Goal: Task Accomplishment & Management: Complete application form

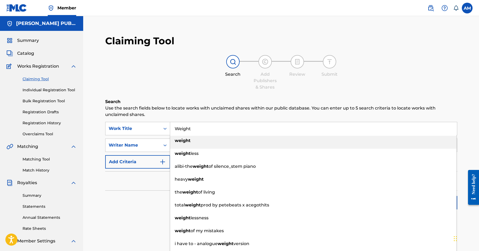
type input "Weight"
click at [188, 140] on strong "weight" at bounding box center [183, 140] width 16 height 5
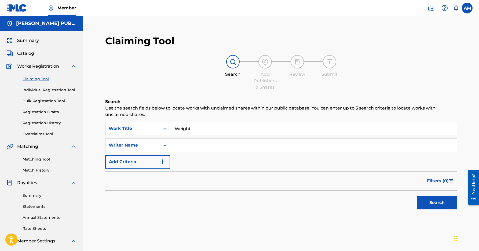
click at [188, 145] on input "Search Form" at bounding box center [313, 145] width 287 height 13
type input "[PERSON_NAME]"
click at [426, 201] on button "Search" at bounding box center [437, 202] width 40 height 13
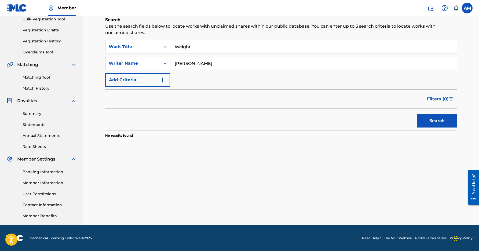
scroll to position [82, 0]
click at [438, 122] on button "Search" at bounding box center [437, 120] width 40 height 13
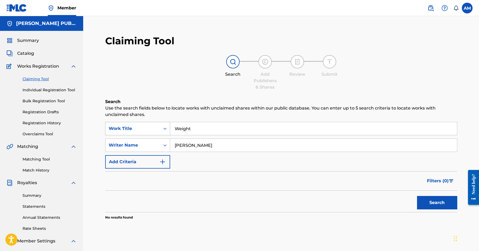
scroll to position [0, 0]
click at [37, 91] on link "Individual Registration Tool" at bounding box center [50, 90] width 54 height 6
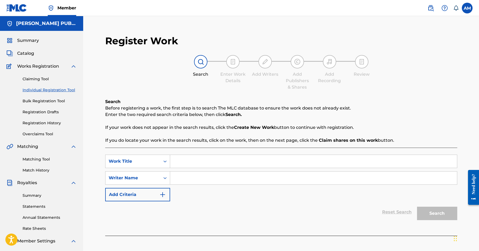
click at [246, 165] on input "Search Form" at bounding box center [313, 161] width 287 height 13
type input "Weight"
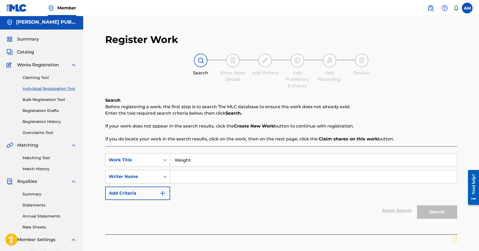
click at [206, 178] on input "Search Form" at bounding box center [313, 176] width 287 height 13
type input "[PERSON_NAME]"
click at [438, 212] on button "Search" at bounding box center [437, 211] width 40 height 13
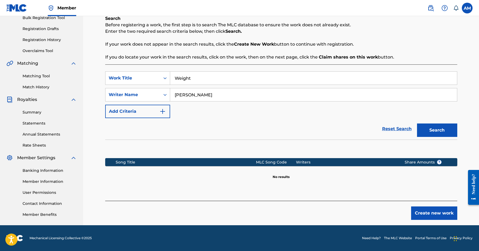
scroll to position [83, 0]
click at [438, 216] on button "Create new work" at bounding box center [434, 213] width 46 height 13
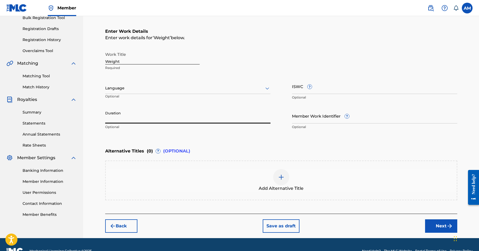
click at [130, 114] on input "Duration" at bounding box center [187, 115] width 165 height 15
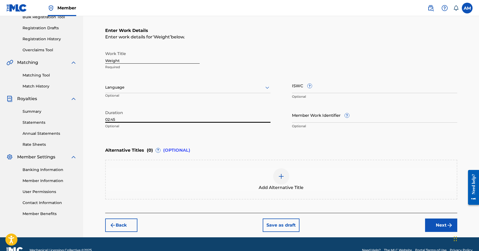
type input "02:45"
click at [444, 225] on button "Next" at bounding box center [441, 225] width 32 height 13
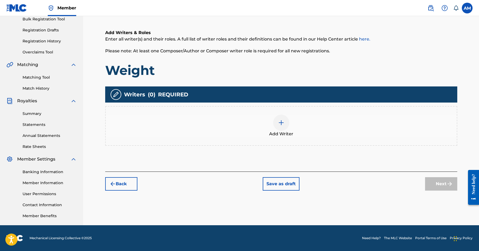
scroll to position [82, 0]
click at [276, 133] on span "Add Writer" at bounding box center [281, 134] width 24 height 6
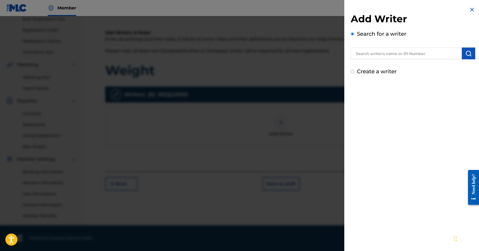
click at [380, 54] on input "text" at bounding box center [406, 54] width 111 height 12
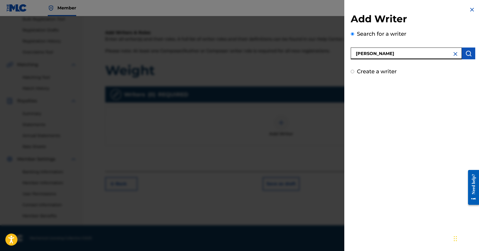
type input "[PERSON_NAME]"
click at [466, 53] on img "submit" at bounding box center [469, 53] width 6 height 6
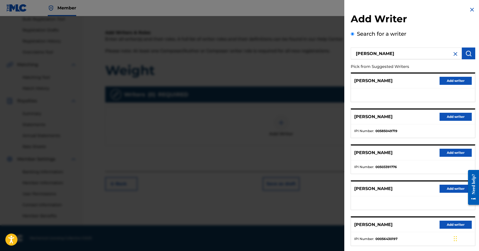
click at [449, 117] on button "Add writer" at bounding box center [456, 117] width 32 height 8
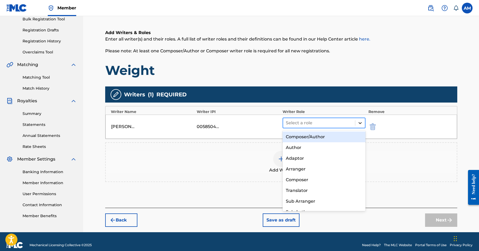
click at [363, 121] on icon at bounding box center [360, 122] width 5 height 5
click at [328, 136] on div "Composer/Author" at bounding box center [324, 137] width 83 height 11
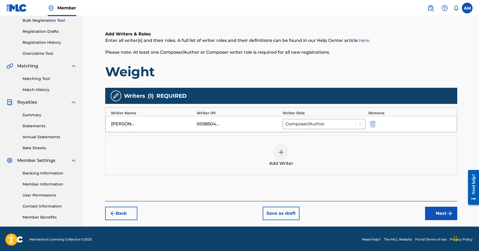
click at [441, 214] on button "Next" at bounding box center [441, 213] width 32 height 13
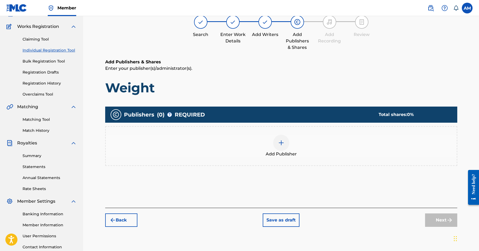
scroll to position [24, 0]
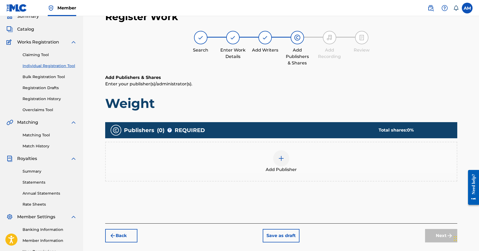
click at [279, 159] on img at bounding box center [281, 158] width 6 height 6
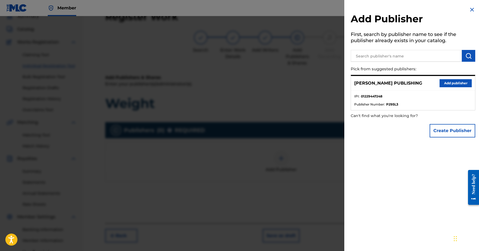
click at [450, 84] on button "Add publisher" at bounding box center [456, 83] width 32 height 8
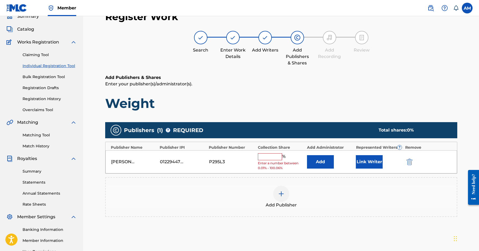
click at [268, 159] on div "%" at bounding box center [272, 156] width 29 height 7
click at [269, 157] on input "text" at bounding box center [270, 156] width 24 height 7
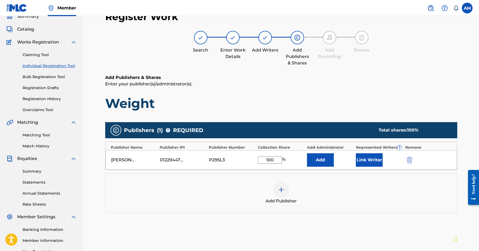
type input "100"
click at [370, 161] on button "Link Writer" at bounding box center [369, 159] width 27 height 13
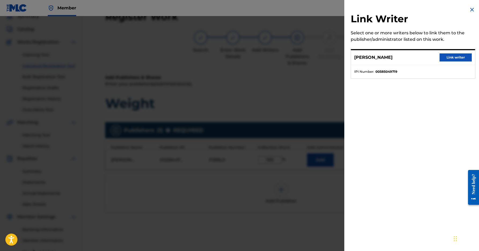
click at [460, 58] on button "Link writer" at bounding box center [456, 57] width 32 height 8
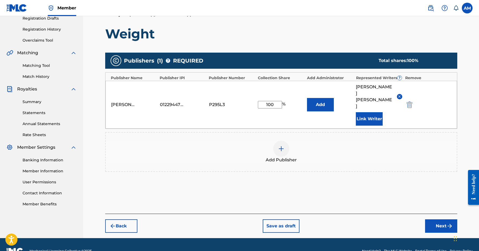
click at [445, 219] on button "Next" at bounding box center [441, 225] width 32 height 13
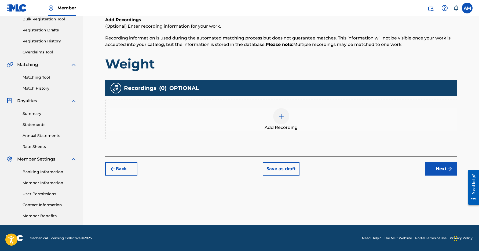
scroll to position [82, 0]
click at [283, 117] on img at bounding box center [281, 116] width 6 height 6
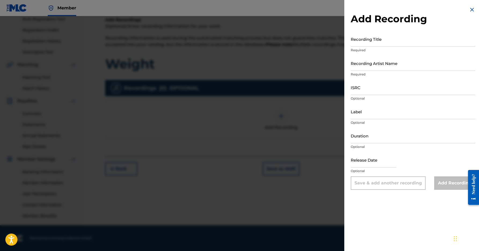
click at [366, 42] on input "Recording Title" at bounding box center [413, 38] width 125 height 15
type input "Weight"
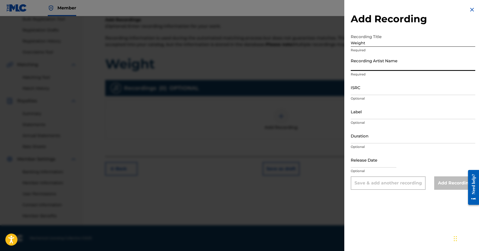
click at [379, 67] on input "Recording Artist Name" at bounding box center [413, 63] width 125 height 15
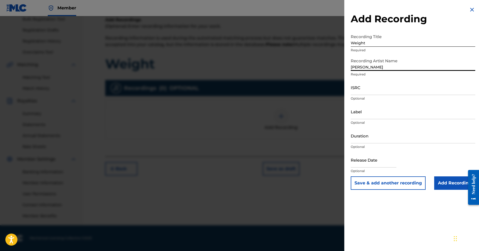
type input "[PERSON_NAME]"
click at [375, 91] on input "ISRC" at bounding box center [413, 87] width 125 height 15
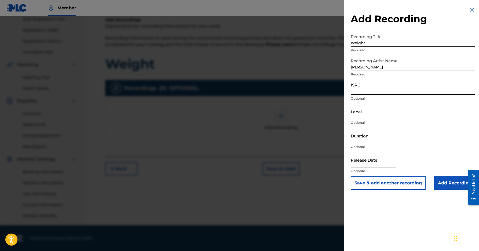
paste input "QZ-5N3-25-00277"
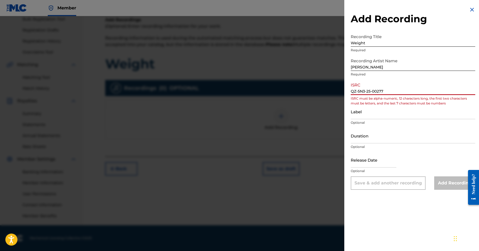
drag, startPoint x: 357, startPoint y: 92, endPoint x: 365, endPoint y: 93, distance: 8.2
click at [357, 92] on input "QZ-5N3-25-00277" at bounding box center [413, 87] width 125 height 15
click at [364, 92] on input "QZ5N3-25-00277" at bounding box center [413, 87] width 125 height 15
drag, startPoint x: 370, startPoint y: 91, endPoint x: 380, endPoint y: 94, distance: 10.6
click at [370, 91] on input "QZ5N325-00277" at bounding box center [413, 87] width 125 height 15
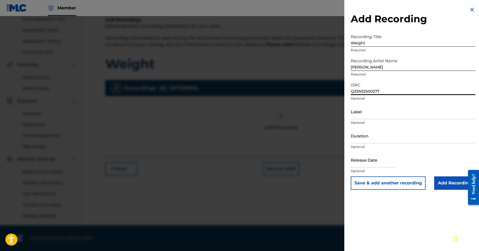
drag, startPoint x: 384, startPoint y: 92, endPoint x: 350, endPoint y: 93, distance: 34.1
click at [350, 93] on div "Add Recording Recording Title Weight Required Recording Artist Name [PERSON_NAM…" at bounding box center [414, 98] width 138 height 196
type input "QZ5N32500277"
click at [363, 117] on input "Label" at bounding box center [413, 111] width 125 height 15
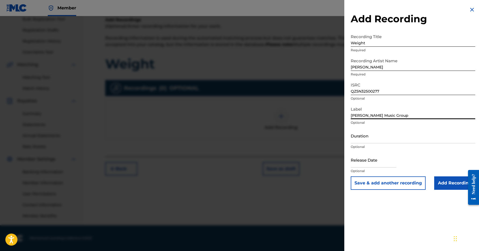
type input "[PERSON_NAME] Music Group"
click at [370, 142] on input "Duration" at bounding box center [413, 135] width 125 height 15
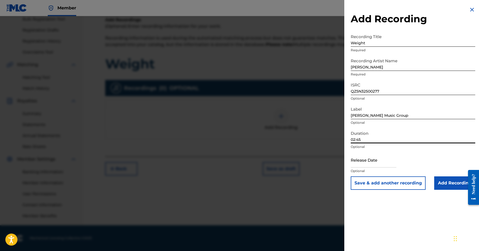
type input "02:45"
click at [377, 162] on input "text" at bounding box center [374, 159] width 46 height 15
select select "7"
select select "2025"
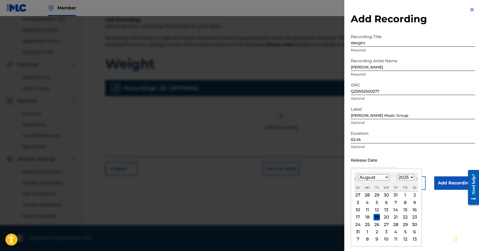
select select "1"
drag, startPoint x: 393, startPoint y: 219, endPoint x: 397, endPoint y: 208, distance: 11.0
click at [393, 219] on div "20" at bounding box center [396, 217] width 6 height 6
type input "[DATE]"
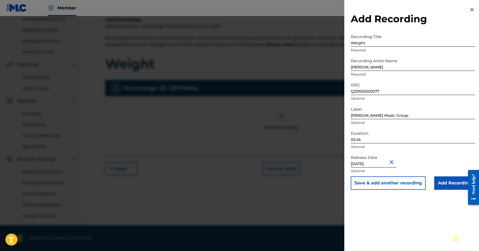
select select "1"
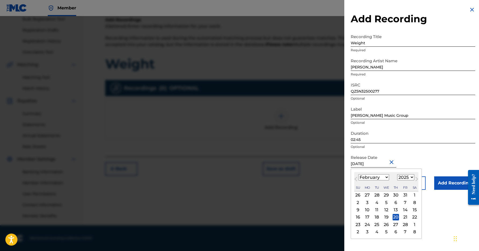
click at [378, 161] on input "[DATE]" at bounding box center [374, 159] width 46 height 15
select select "2026"
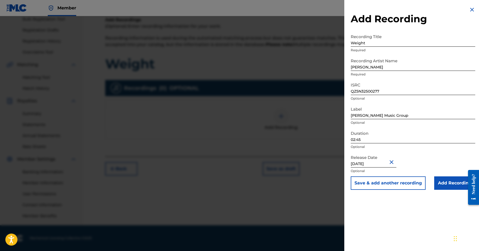
click at [422, 160] on div "Release Date [DATE] Optional" at bounding box center [413, 164] width 125 height 24
drag, startPoint x: 388, startPoint y: 90, endPoint x: 327, endPoint y: 89, distance: 60.4
click at [324, 88] on div "Add Recording Recording Title Weight Required Recording Artist Name [PERSON_NAM…" at bounding box center [239, 133] width 479 height 235
click at [392, 185] on button "Save & add another recording" at bounding box center [388, 182] width 75 height 13
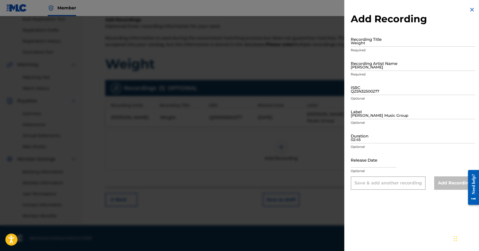
click at [366, 136] on input "02:45" at bounding box center [413, 135] width 125 height 15
click at [362, 91] on input "ISRC" at bounding box center [413, 87] width 125 height 15
paste input "QZ5N32500277"
type input "QZ5N32500278"
click at [356, 42] on input "Weight" at bounding box center [413, 38] width 125 height 15
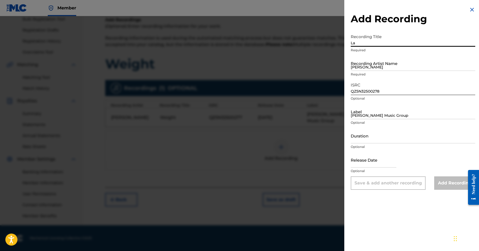
type input "L"
type input "Weight (Clean)"
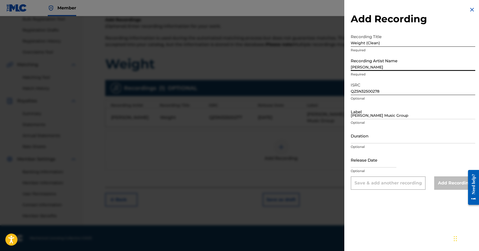
click at [356, 63] on input "[PERSON_NAME]" at bounding box center [413, 63] width 125 height 15
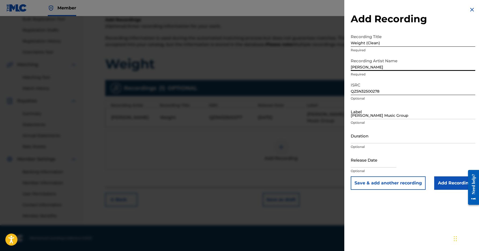
type input "[PERSON_NAME]"
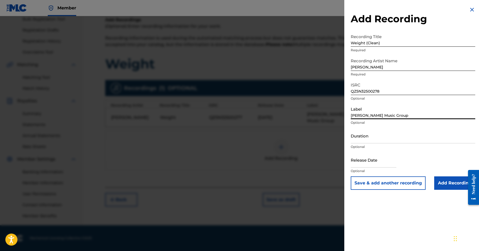
click at [376, 114] on input "[PERSON_NAME] Music Group" at bounding box center [413, 111] width 125 height 15
type input "[PERSON_NAME] Music Group"
click at [369, 134] on input "Duration" at bounding box center [413, 135] width 125 height 15
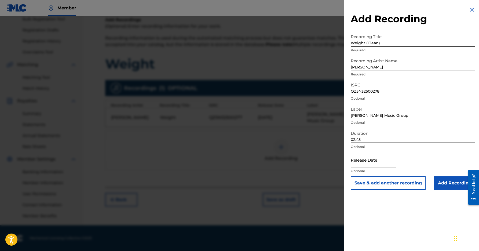
type input "02:45"
click at [374, 162] on input "text" at bounding box center [374, 159] width 46 height 15
select select "7"
select select "2025"
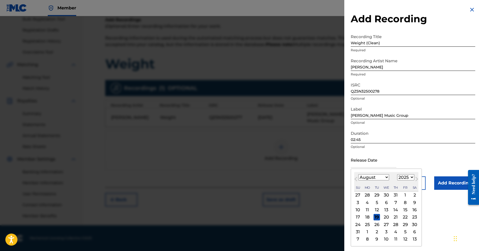
select select "1"
select select "2026"
click at [403, 211] on div "20" at bounding box center [405, 210] width 6 height 6
type input "[DATE]"
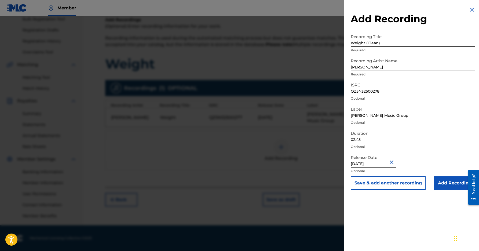
click at [384, 185] on button "Save & add another recording" at bounding box center [388, 182] width 75 height 13
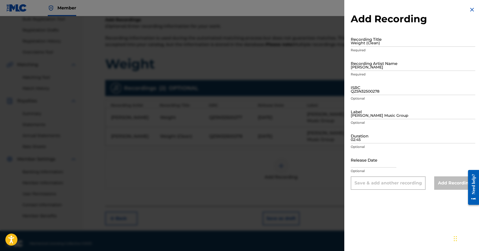
click at [361, 90] on input "QZ5N32500278" at bounding box center [413, 87] width 125 height 15
paste input "QZ5N32500277"
type input "QZ5N32500279"
click at [405, 114] on input "[PERSON_NAME] Music Group" at bounding box center [413, 111] width 125 height 15
type input "[PERSON_NAME] Music Group"
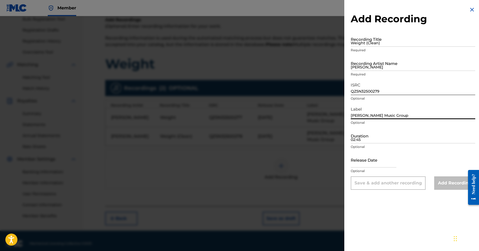
click at [404, 135] on input "02:45" at bounding box center [413, 135] width 125 height 15
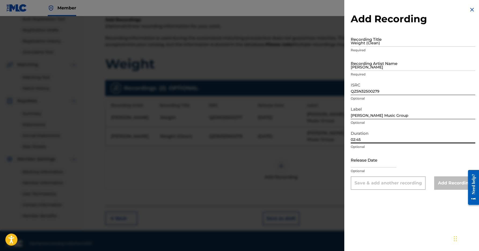
type input "02:45"
click at [392, 160] on input "text" at bounding box center [374, 159] width 46 height 15
select select "7"
select select "2025"
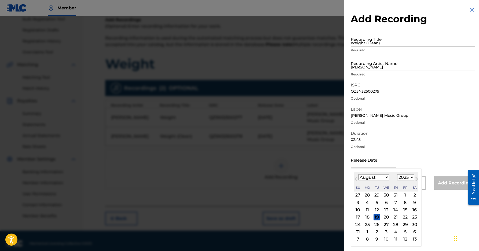
select select "1"
select select "2026"
click at [402, 210] on div "20" at bounding box center [405, 210] width 6 height 6
type input "[DATE]"
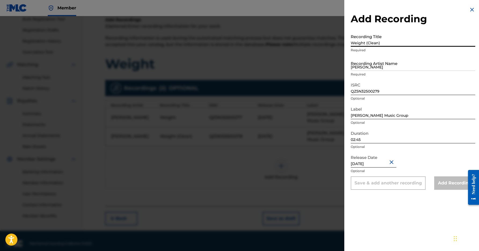
click at [362, 45] on input "Weight (Clean)" at bounding box center [413, 38] width 125 height 15
type input "Weight (Instrumental)"
click at [370, 67] on input "[PERSON_NAME]" at bounding box center [413, 63] width 125 height 15
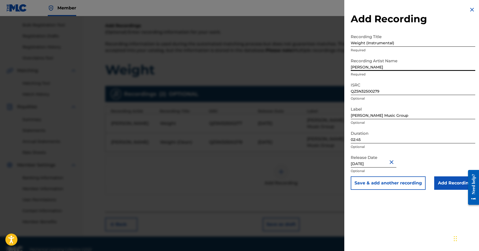
scroll to position [75, 0]
type input "[PERSON_NAME]"
click at [455, 186] on input "Add Recording" at bounding box center [455, 182] width 41 height 13
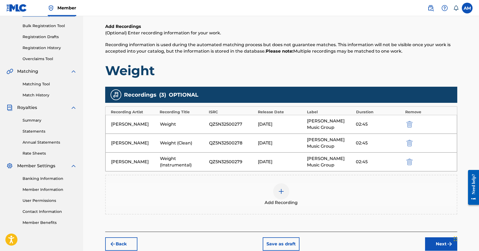
scroll to position [75, 0]
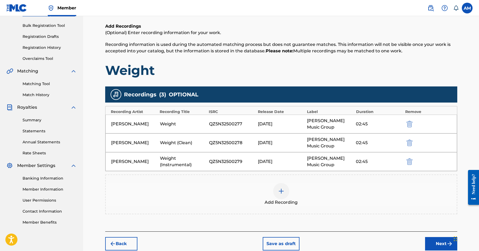
click at [441, 244] on button "Next" at bounding box center [441, 243] width 32 height 13
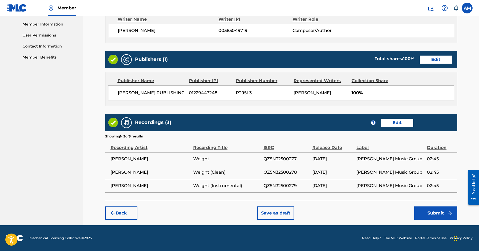
scroll to position [247, 0]
click at [427, 213] on button "Submit" at bounding box center [436, 213] width 43 height 13
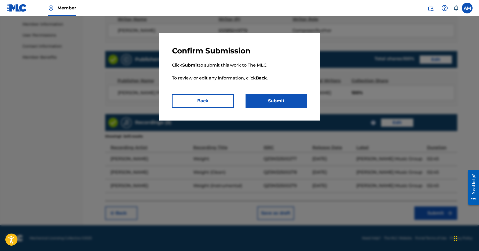
click at [275, 99] on button "Submit" at bounding box center [277, 100] width 62 height 13
